Goal: Task Accomplishment & Management: Manage account settings

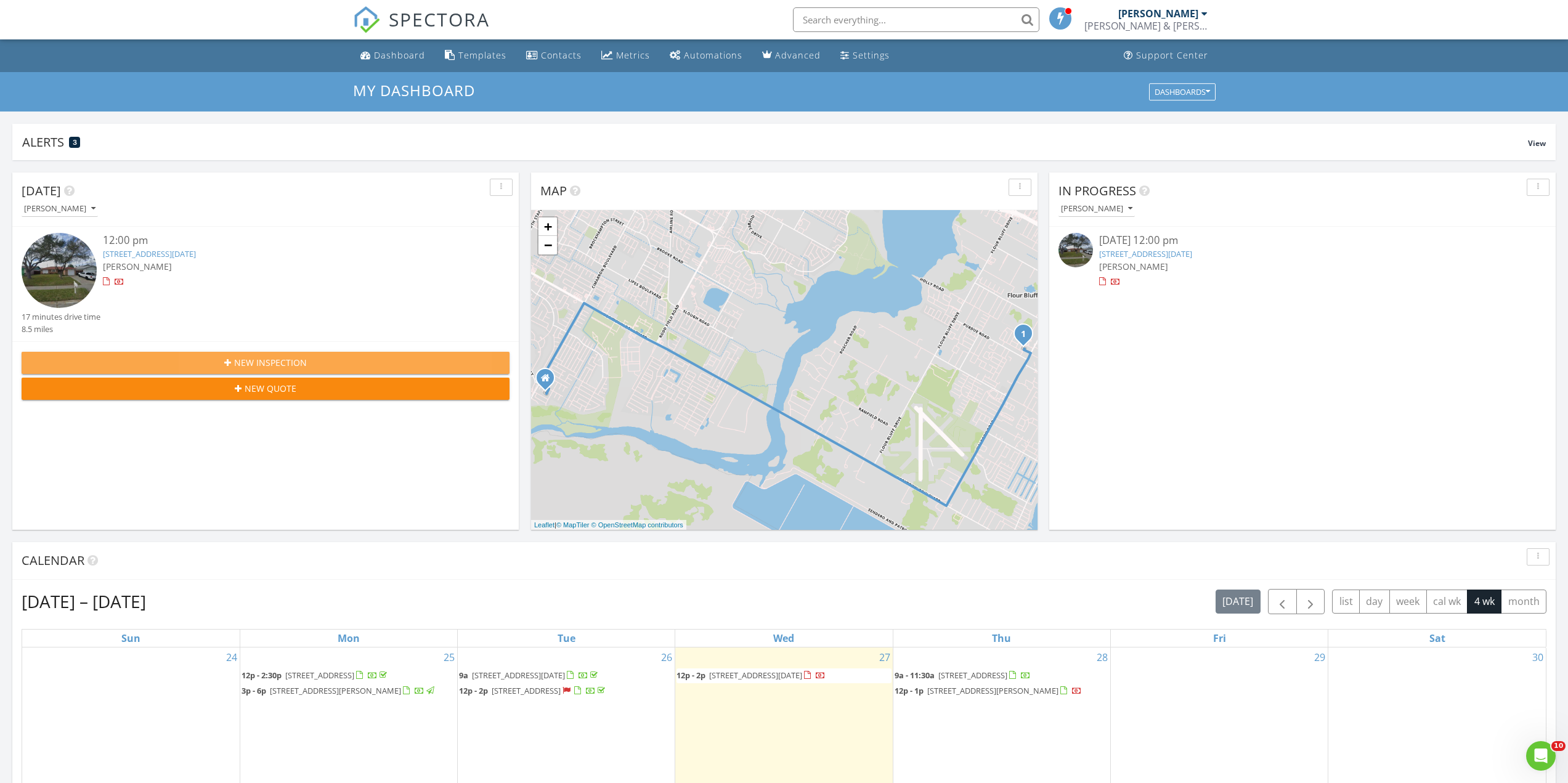
click at [336, 360] on div "New Inspection" at bounding box center [265, 363] width 468 height 13
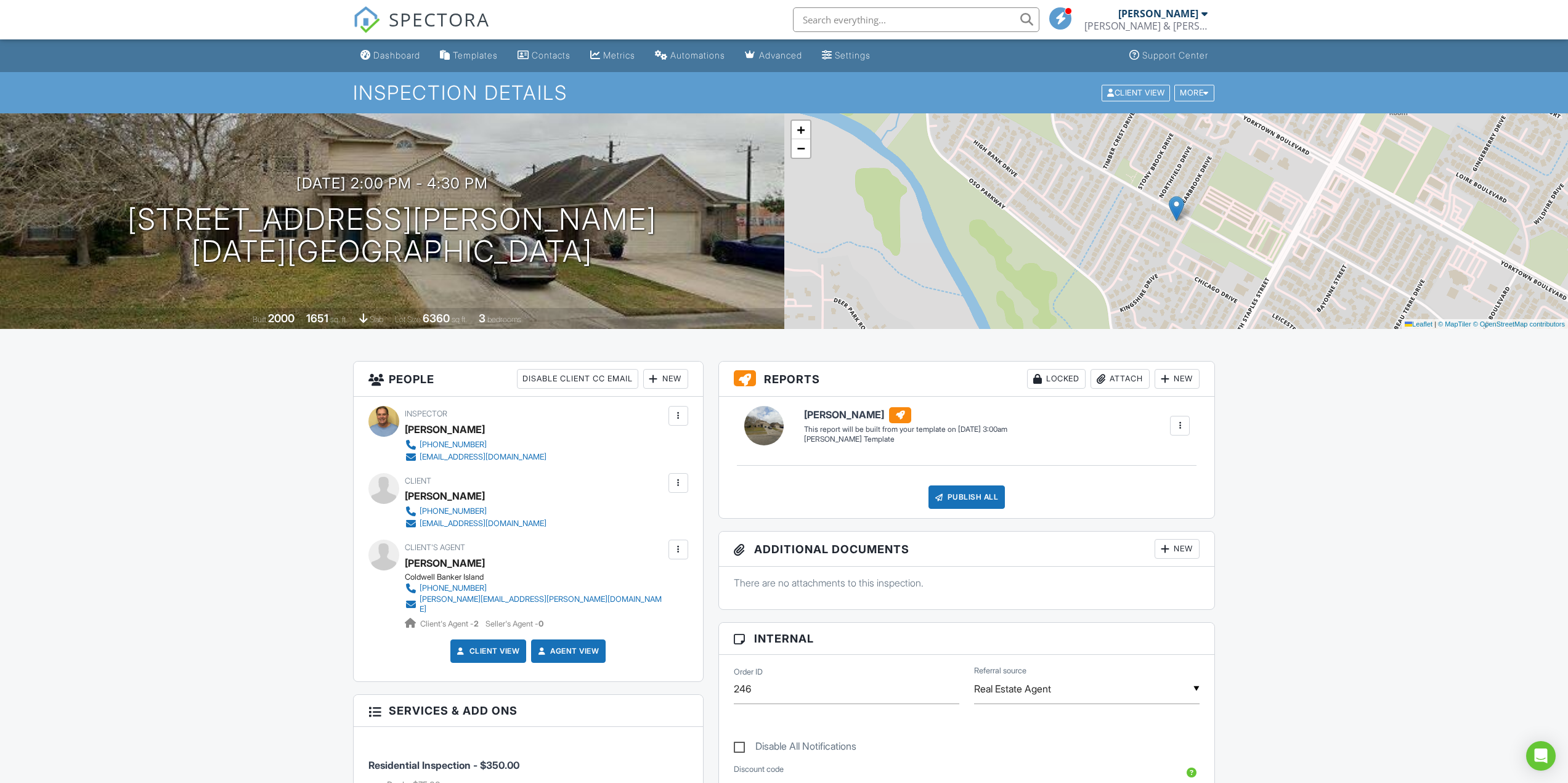
drag, startPoint x: 394, startPoint y: 55, endPoint x: 388, endPoint y: 61, distance: 8.5
click at [394, 55] on div "Dashboard" at bounding box center [397, 55] width 47 height 10
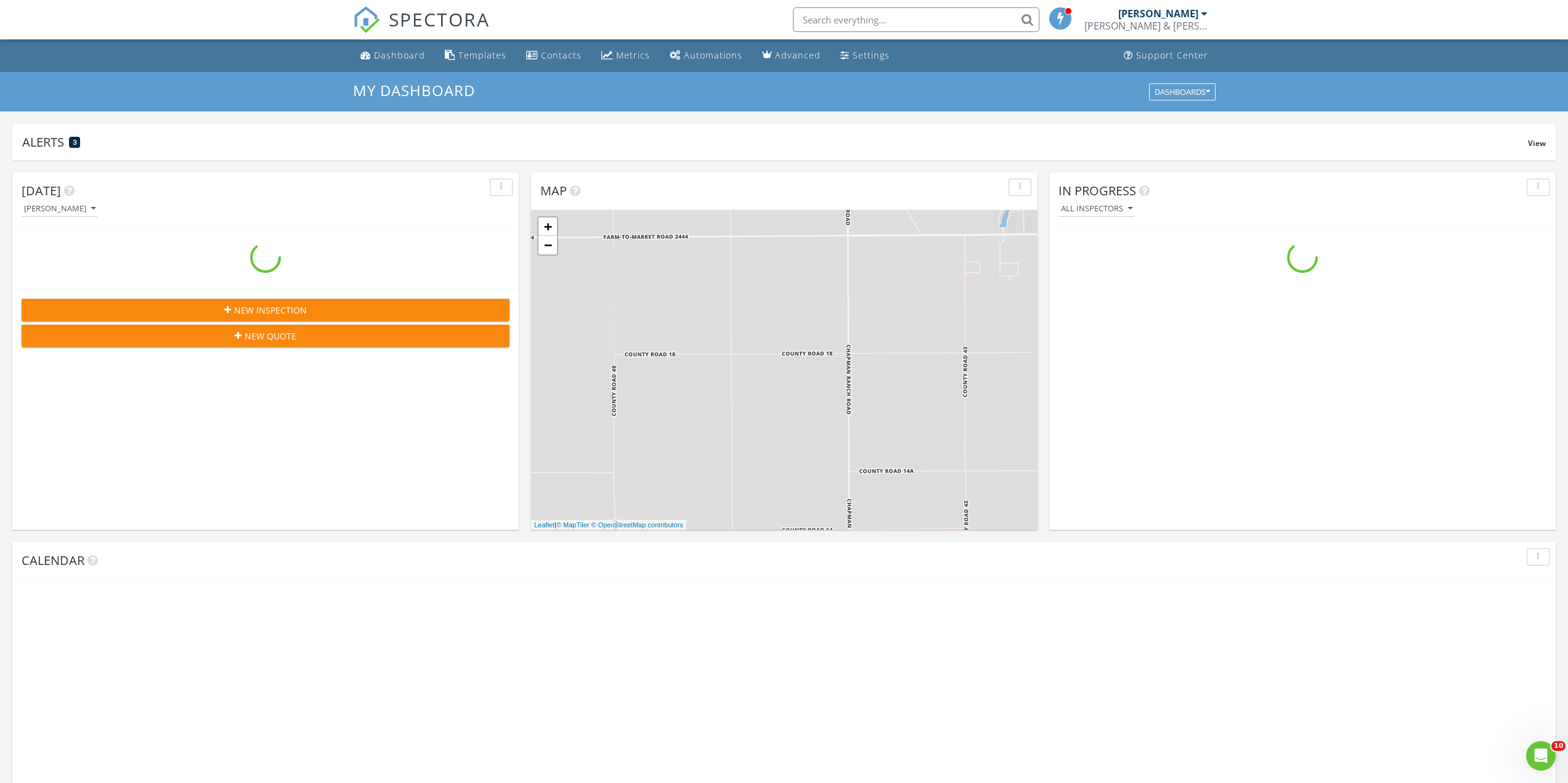
scroll to position [1141, 1587]
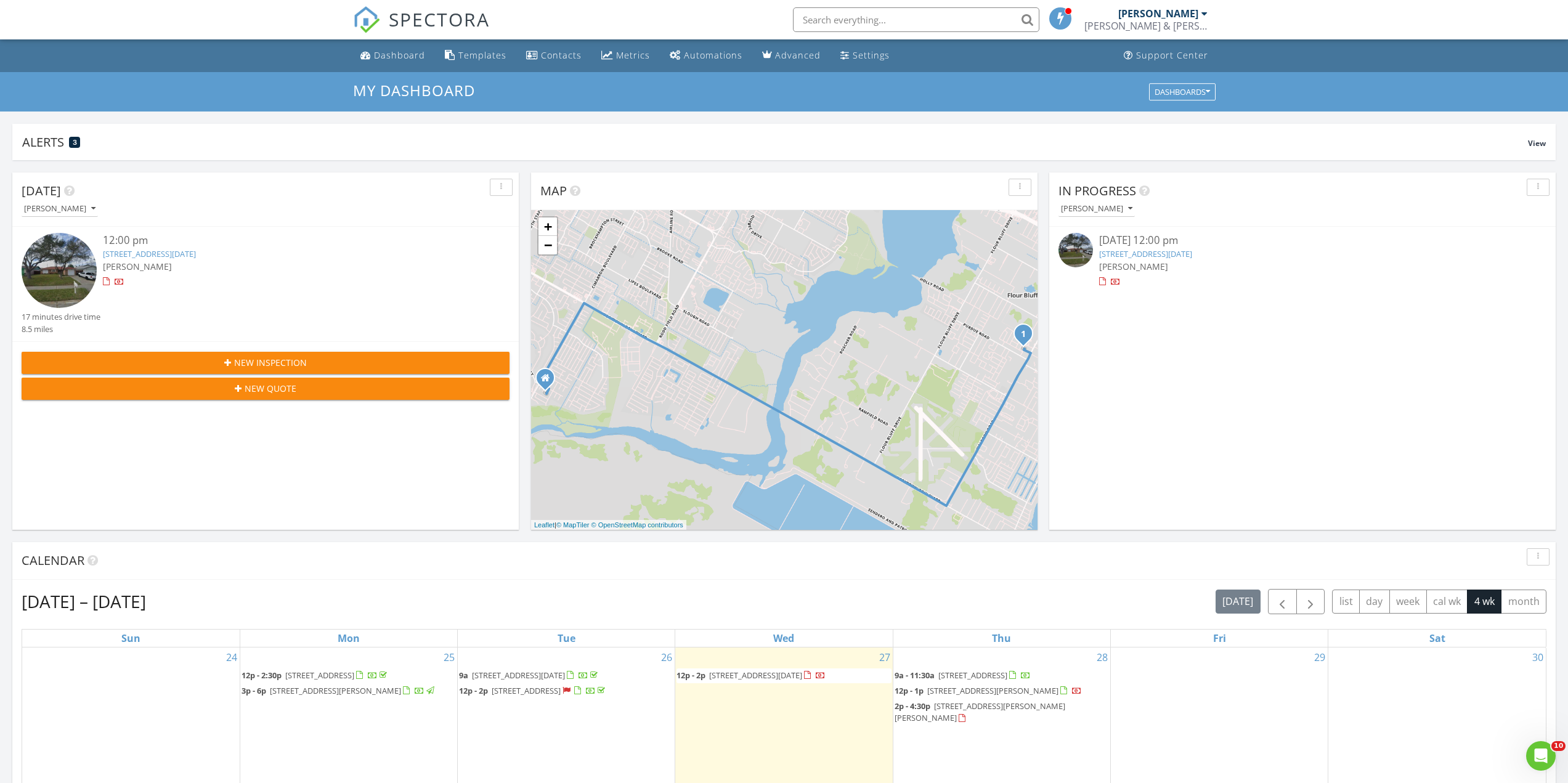
click at [986, 672] on span "[STREET_ADDRESS]" at bounding box center [973, 675] width 69 height 11
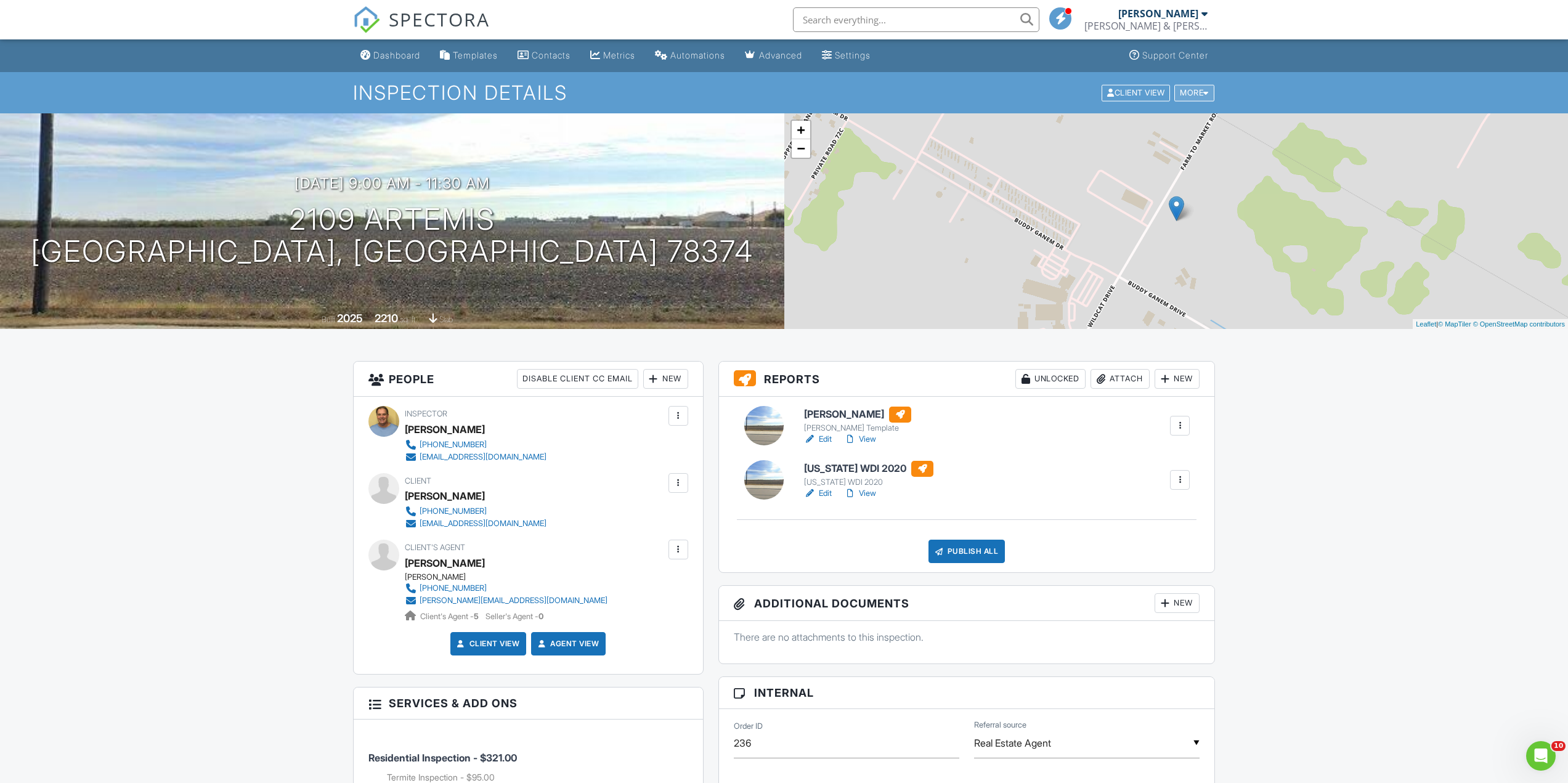
click at [1197, 93] on div "More" at bounding box center [1194, 92] width 40 height 17
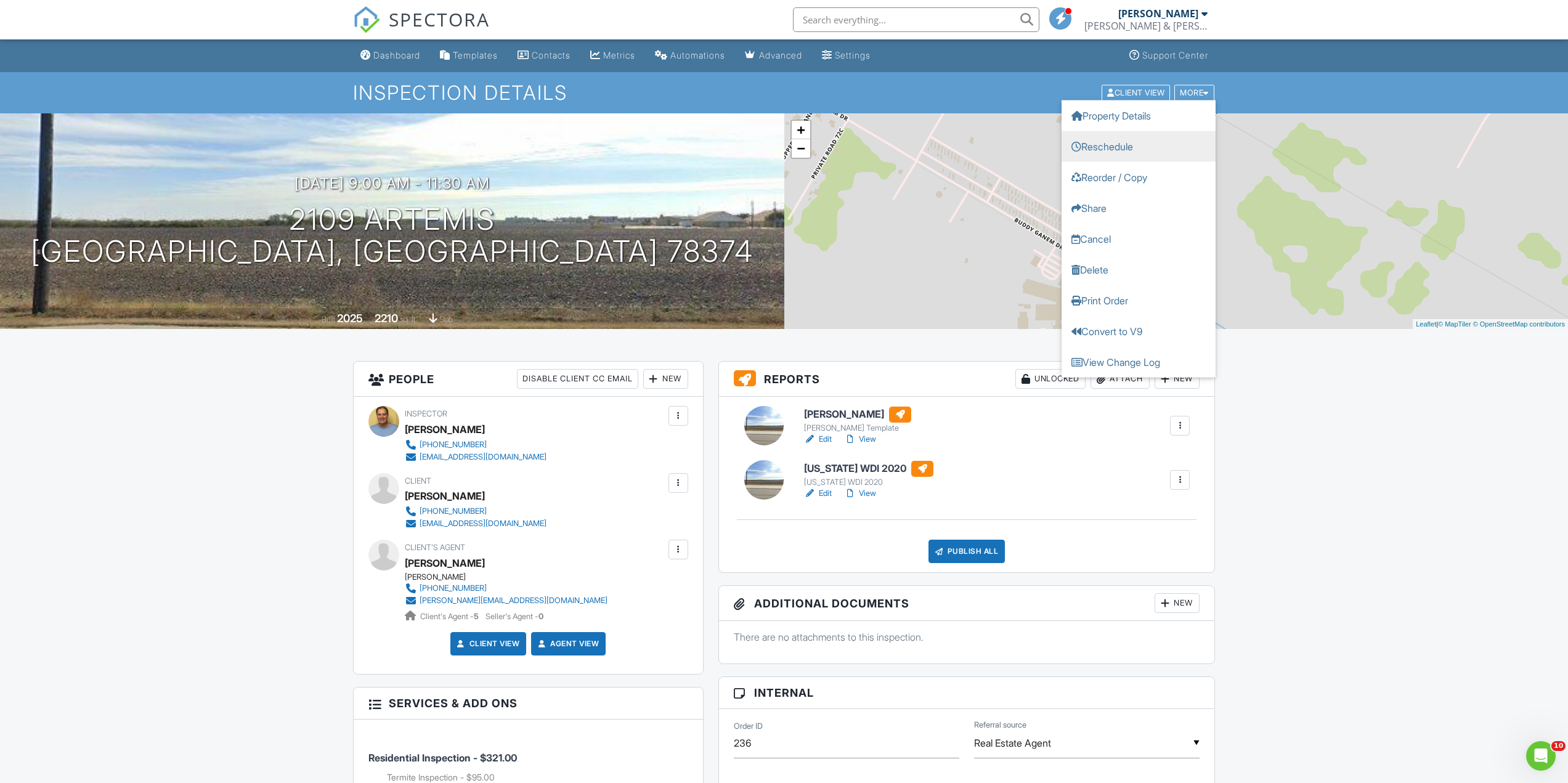
click at [1133, 145] on link "Reschedule" at bounding box center [1138, 146] width 154 height 31
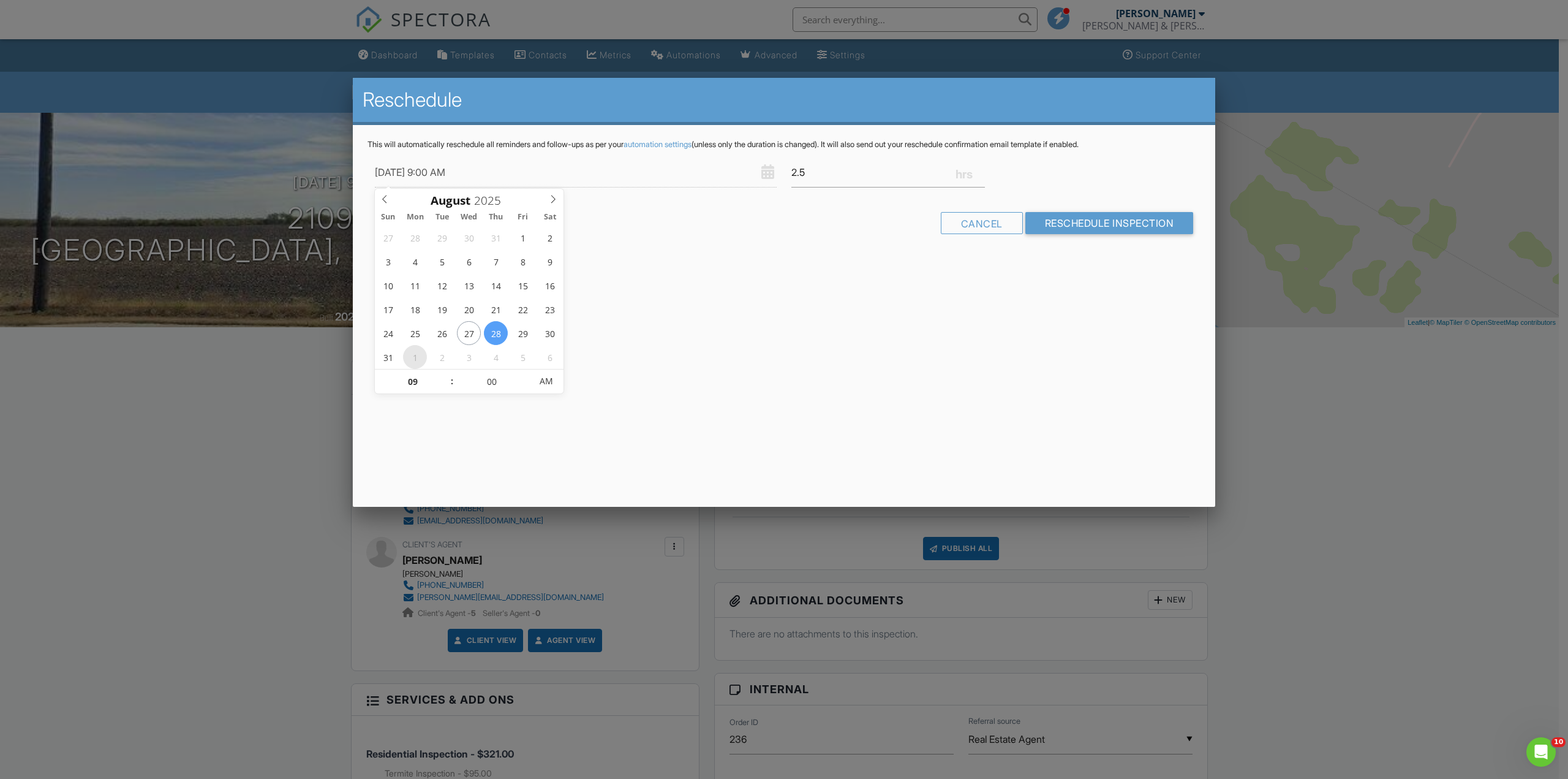
type input "09/01/2025 9:00 AM"
click at [1094, 219] on input "Reschedule Inspection" at bounding box center [1110, 223] width 168 height 22
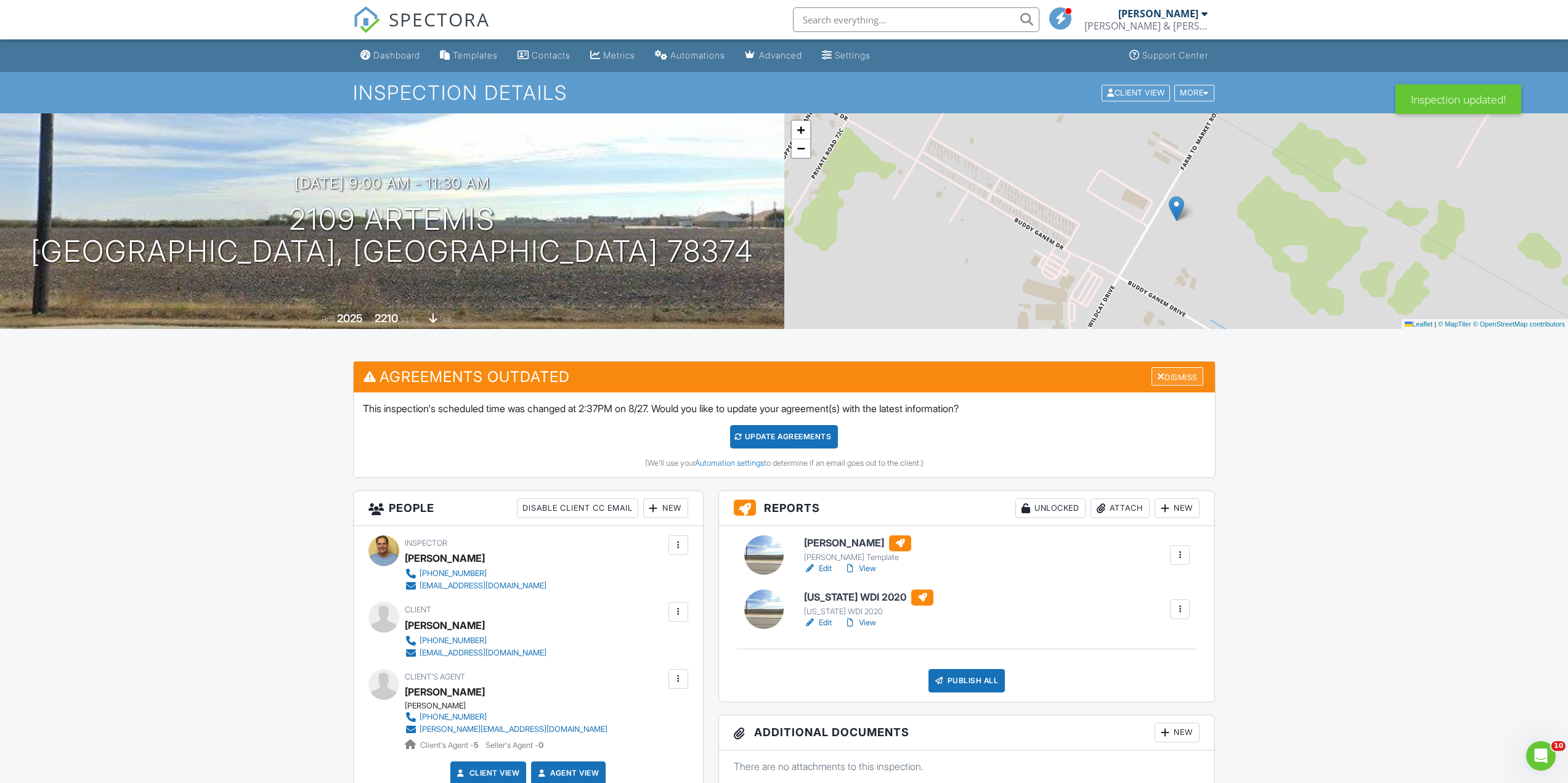
click at [1187, 378] on div "Dismiss" at bounding box center [1177, 377] width 52 height 19
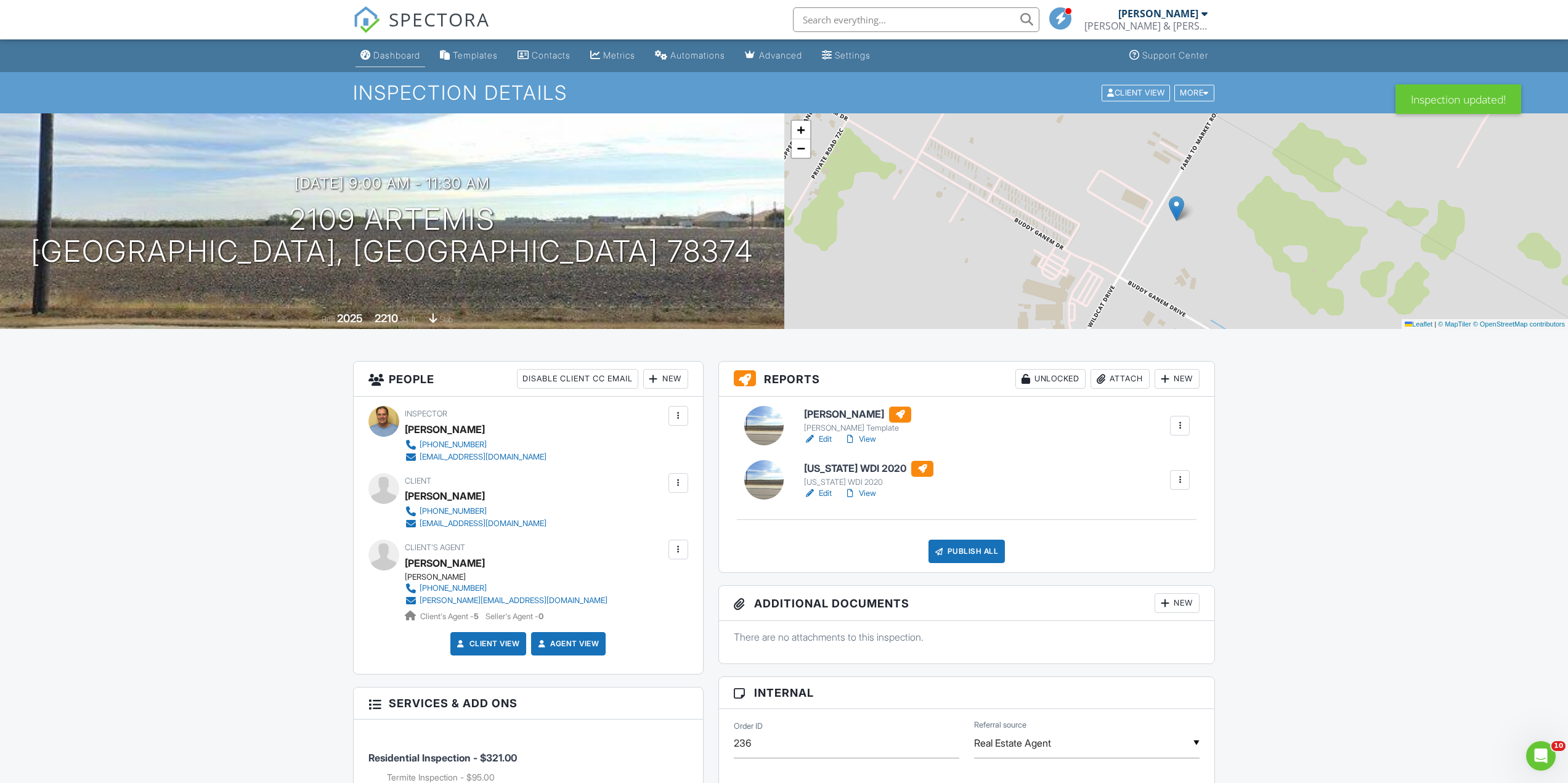
click at [387, 53] on div "Dashboard" at bounding box center [397, 55] width 47 height 10
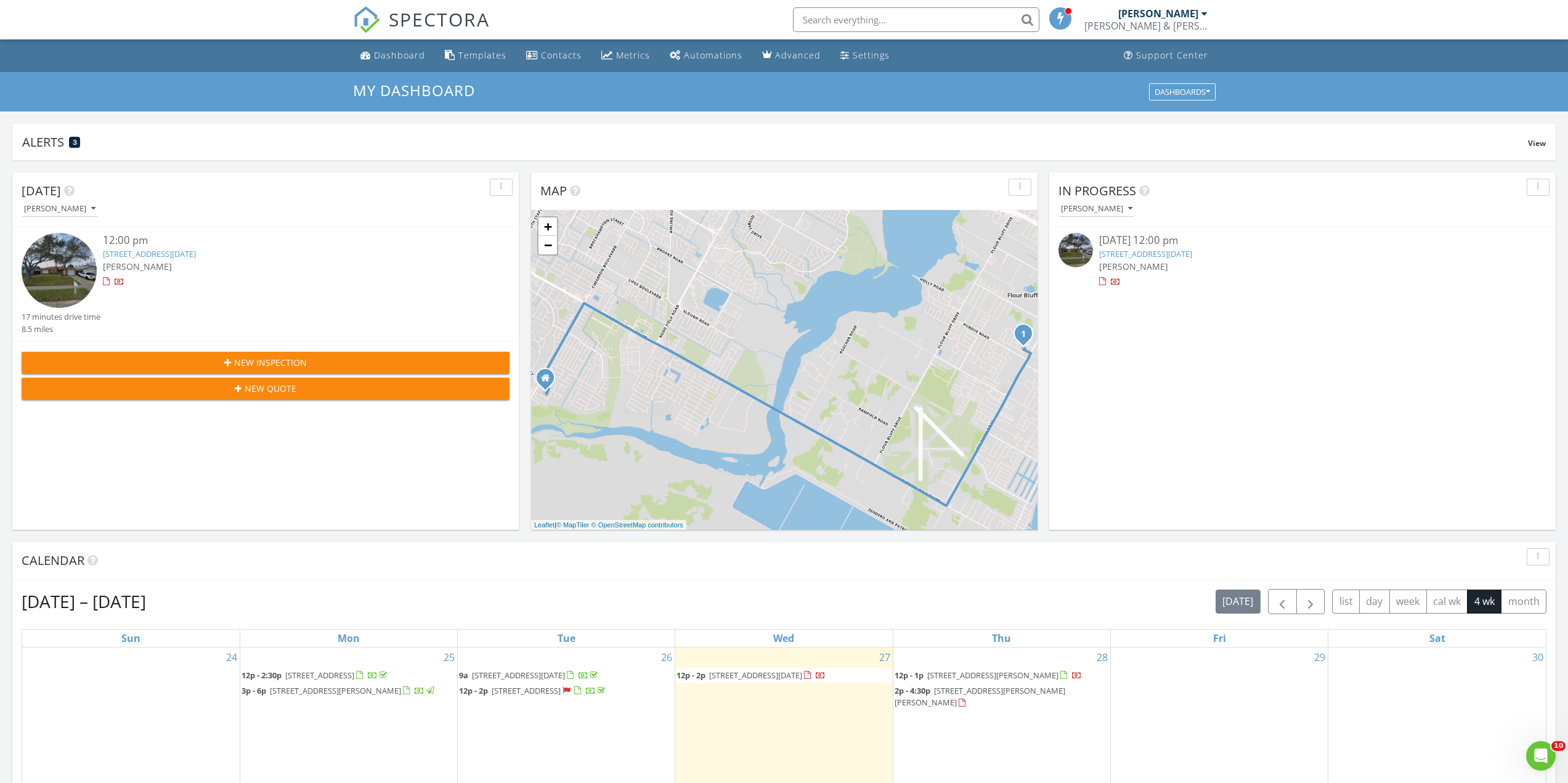
click at [276, 358] on span "New Inspection" at bounding box center [270, 363] width 73 height 13
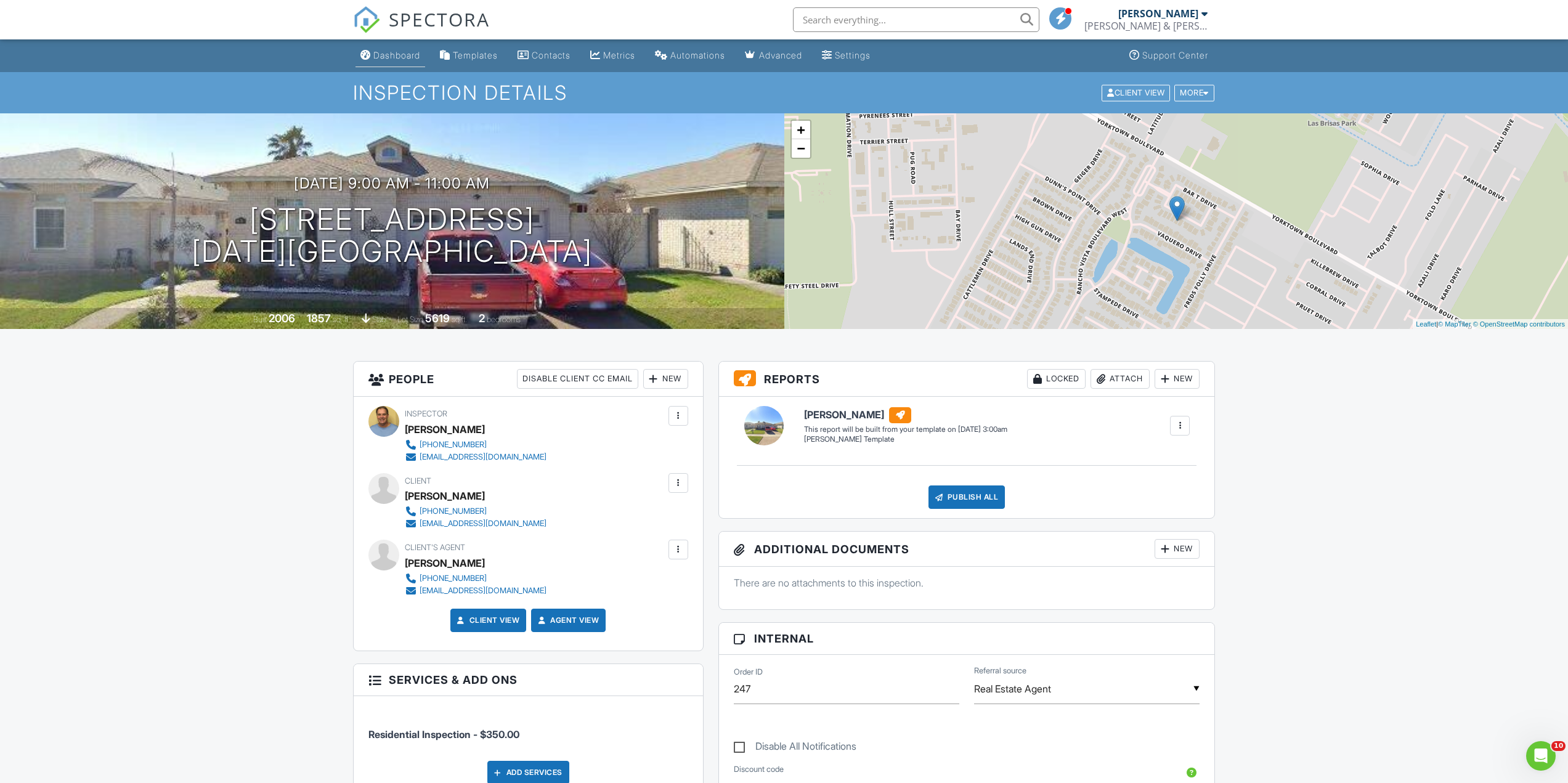
click at [398, 54] on div "Dashboard" at bounding box center [397, 55] width 47 height 10
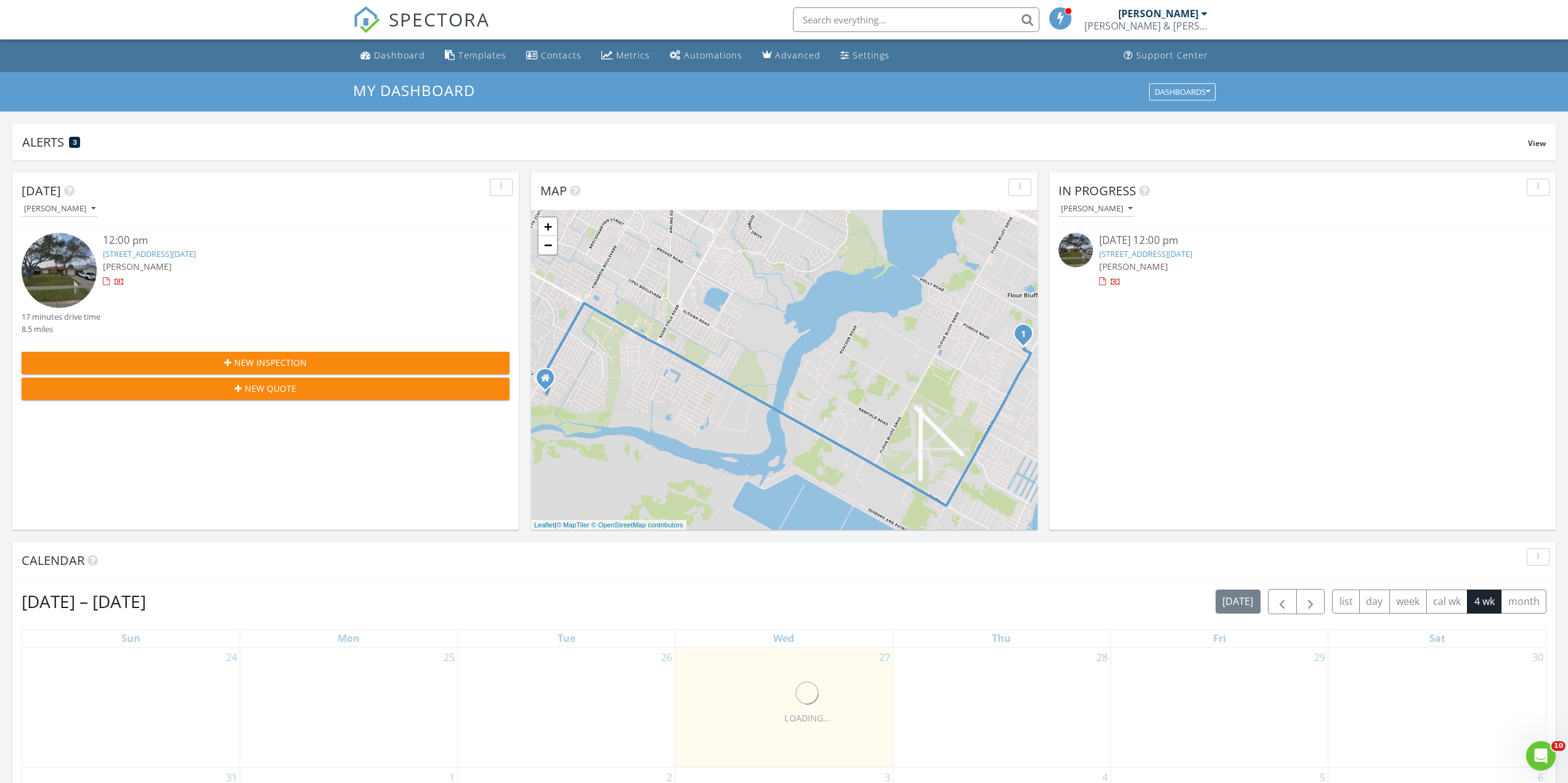
click at [285, 356] on button "New Inspection" at bounding box center [265, 363] width 488 height 23
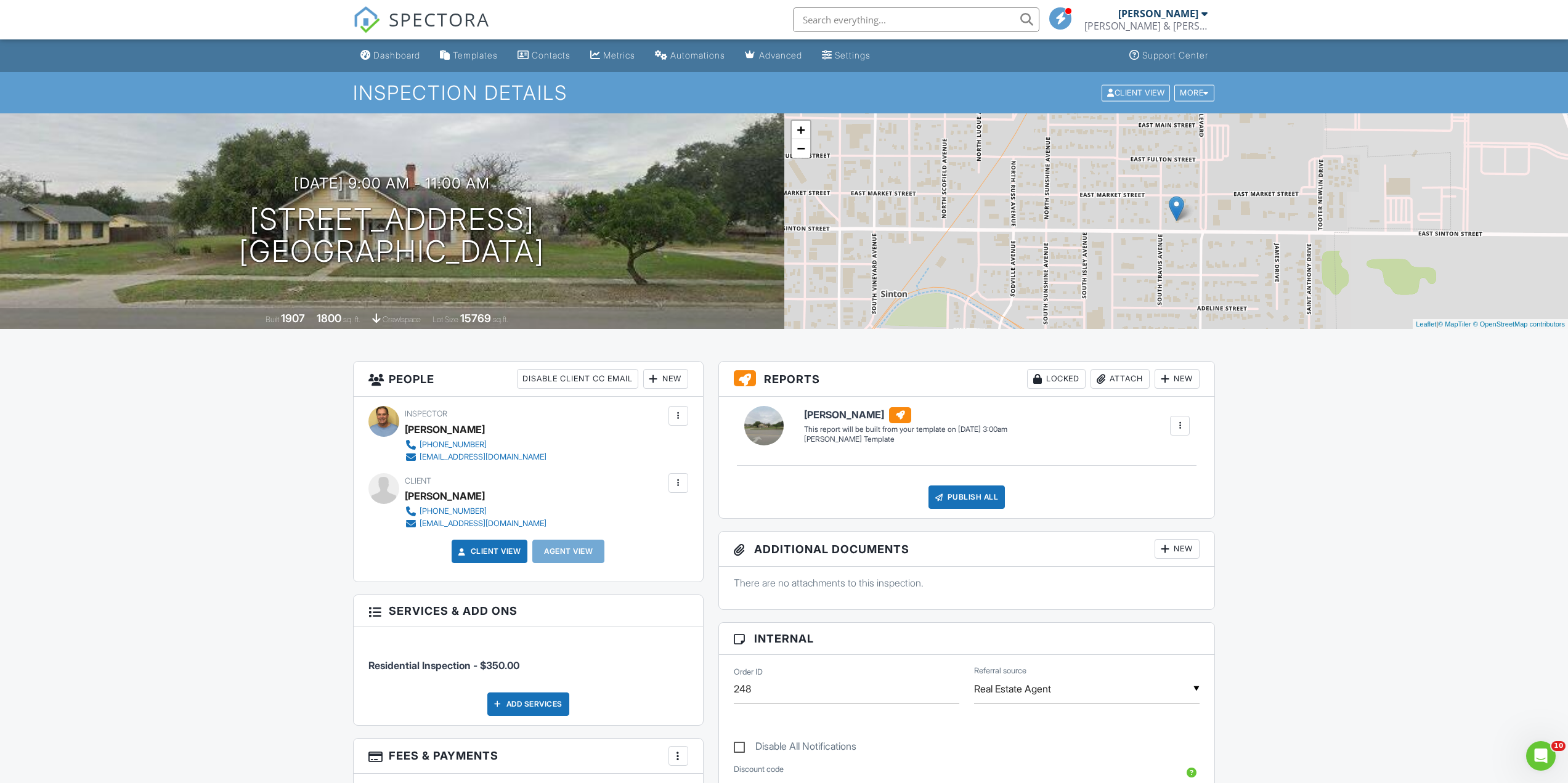
drag, startPoint x: 401, startPoint y: 50, endPoint x: 381, endPoint y: 79, distance: 35.2
click at [401, 51] on div "Dashboard" at bounding box center [397, 55] width 47 height 10
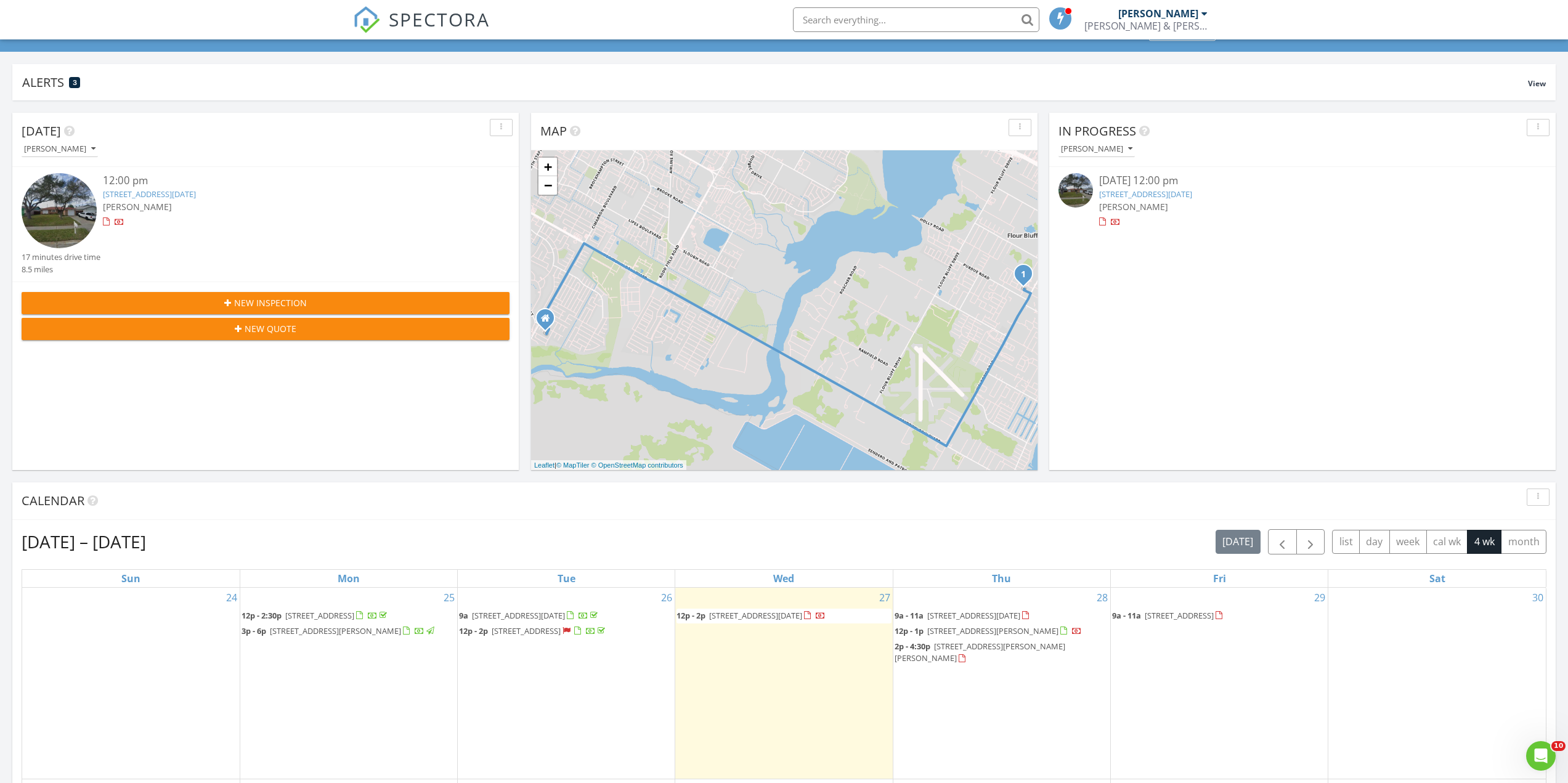
scroll to position [62, 0]
